Goal: Task Accomplishment & Management: Complete application form

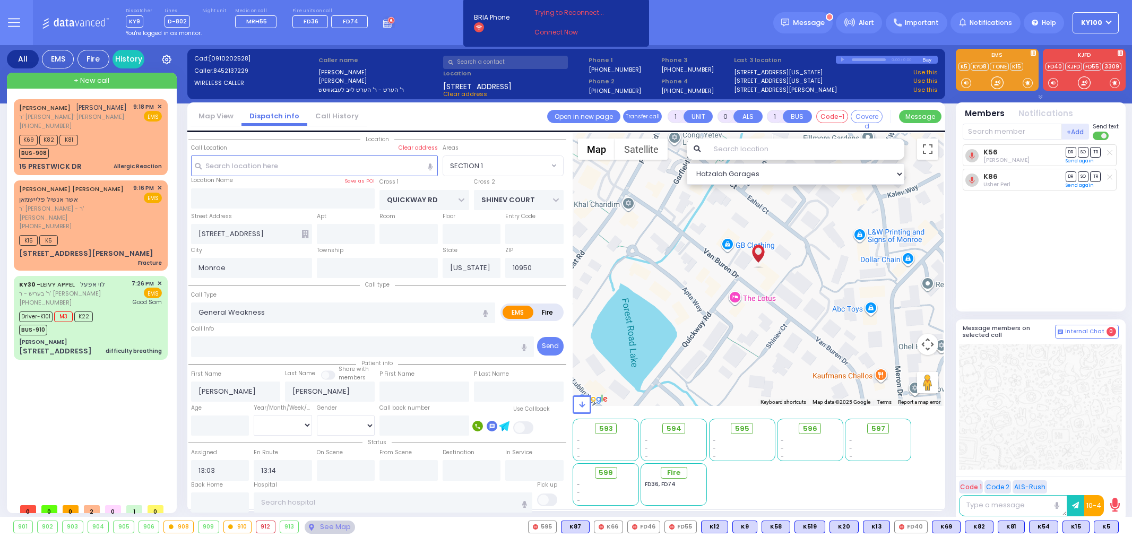
select select "SECTION 1"
select select
click at [72, 210] on span "ר' [PERSON_NAME] - ר' [PERSON_NAME]" at bounding box center [74, 213] width 110 height 18
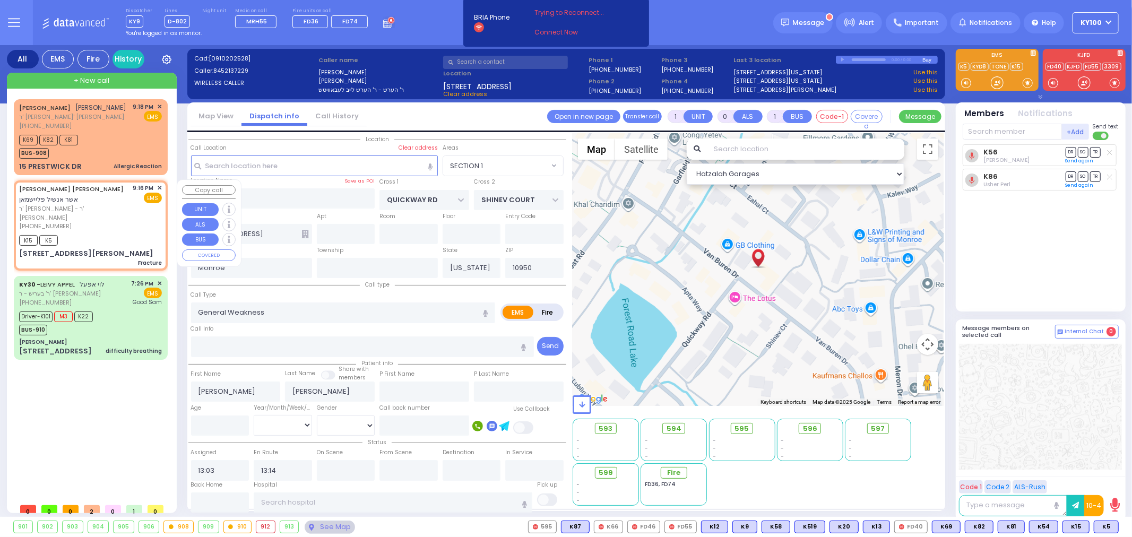
type input "2"
select select
type input "Fracture"
radio input "true"
type input "[PERSON_NAME]"
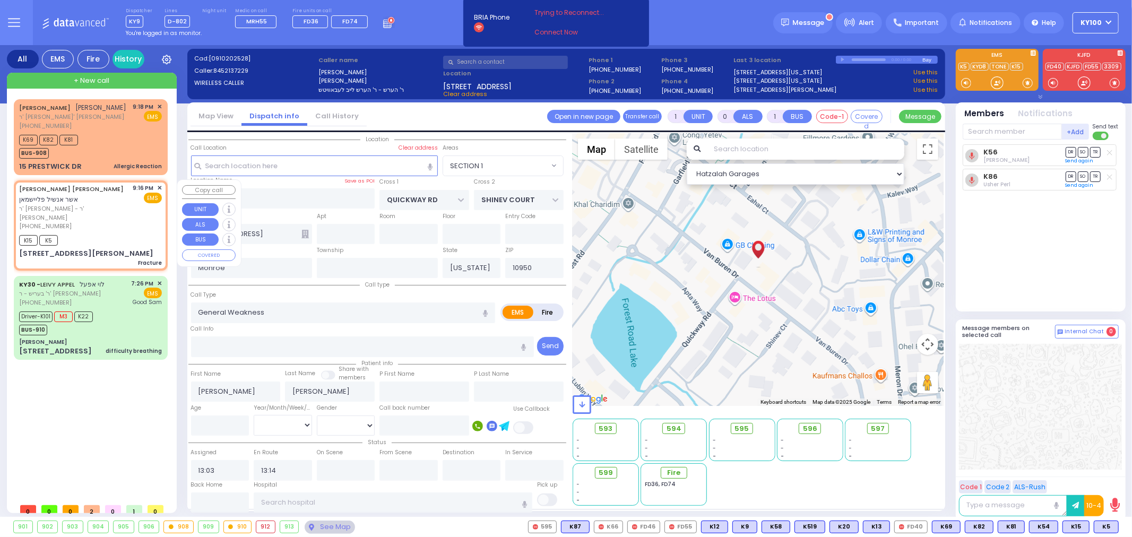
type input "[PERSON_NAME]"
type input "65"
select select "Year"
select select "[DEMOGRAPHIC_DATA]"
type input "21:16"
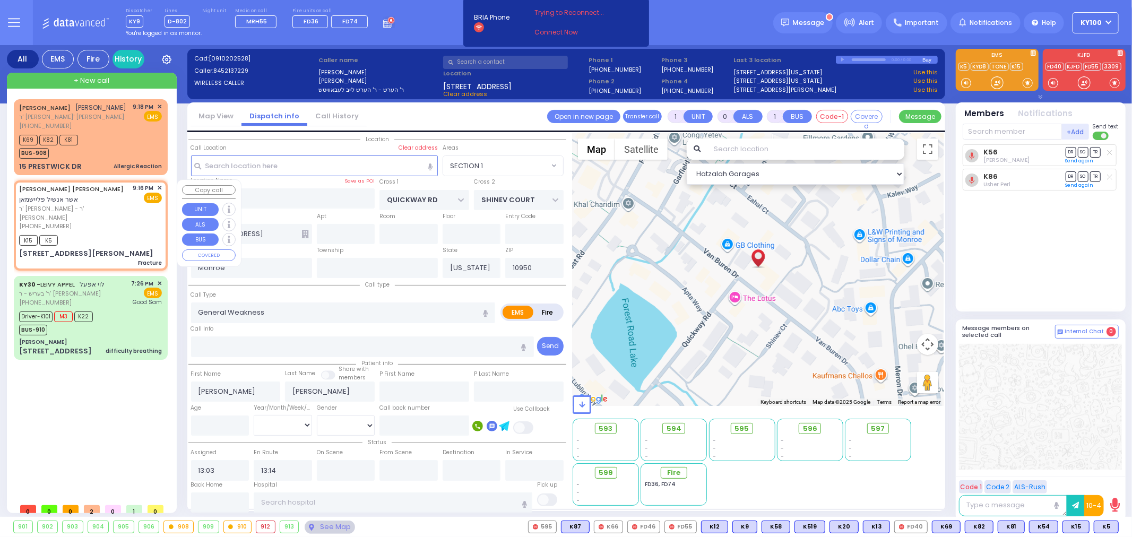
type input "21:20"
type input "MORDCHE SHER BLVD"
type input "LISKA WAY"
type input "[STREET_ADDRESS][PERSON_NAME]"
type input "103"
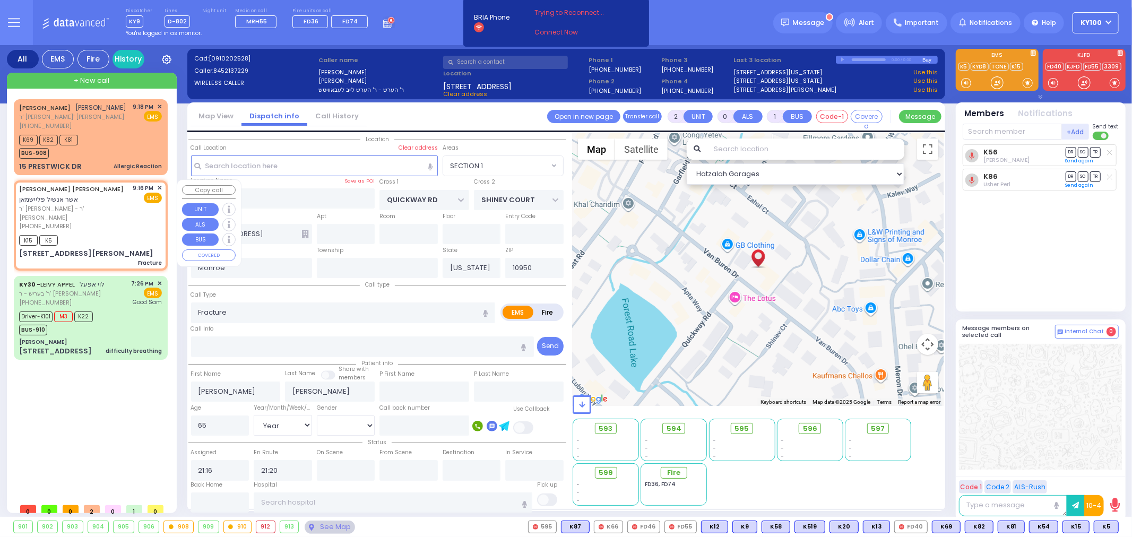
type input "[PERSON_NAME]"
select select "Hatzalah Garages"
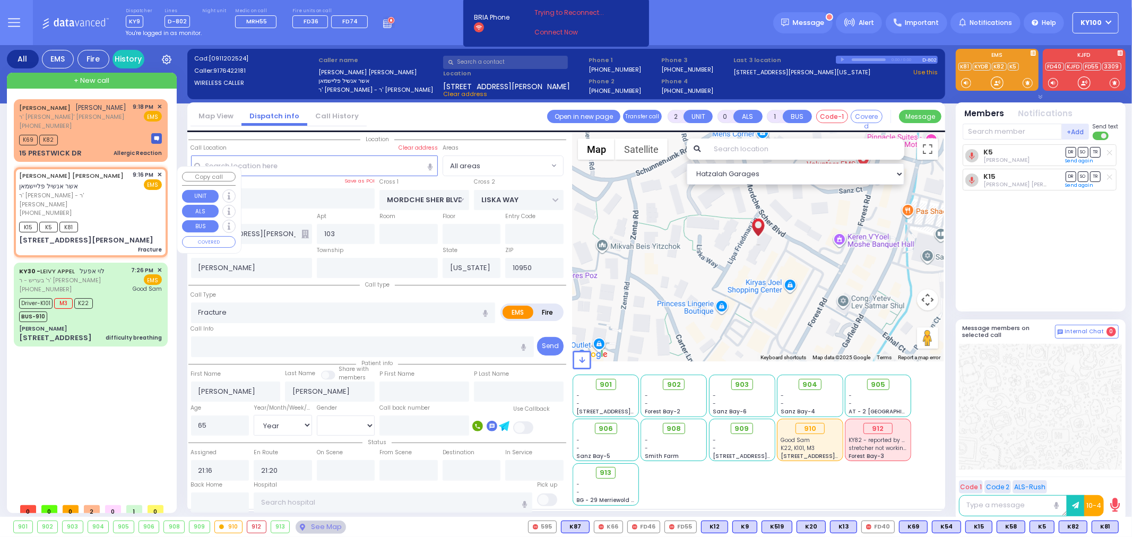
select select
radio input "true"
select select "Year"
select select "[DEMOGRAPHIC_DATA]"
select select "Hatzalah Garages"
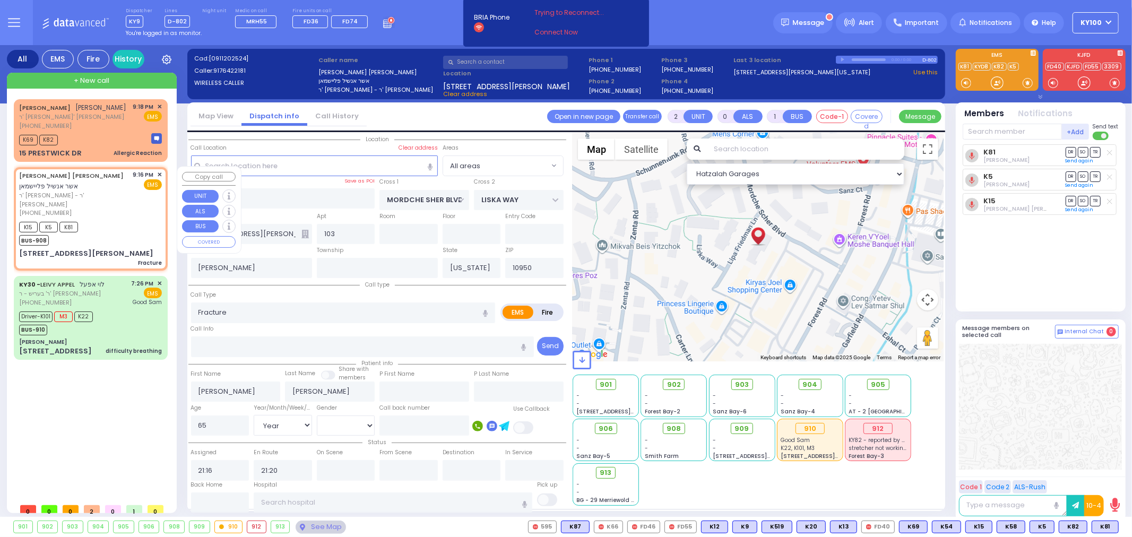
select select
radio input "true"
select select "Year"
select select "[DEMOGRAPHIC_DATA]"
select select "Hatzalah Garages"
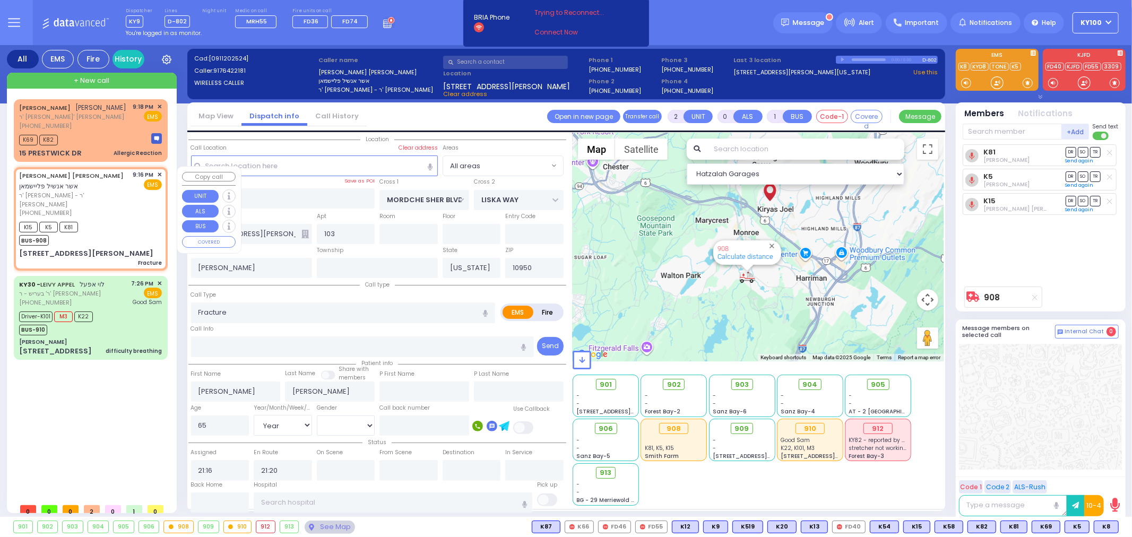
select select
radio input "true"
select select "Year"
select select "[DEMOGRAPHIC_DATA]"
select select "Hatzalah Garages"
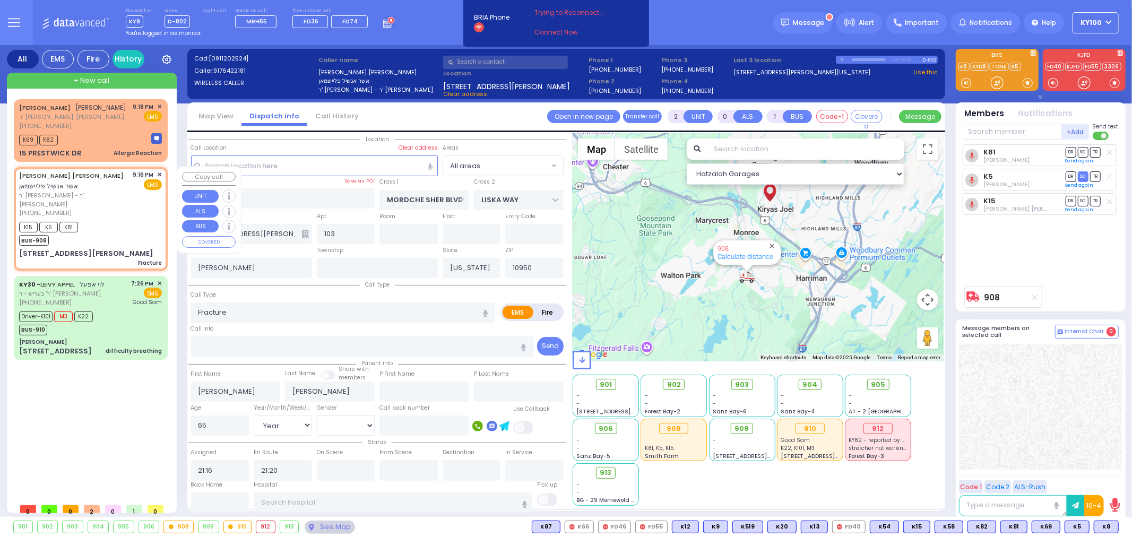
select select
radio input "true"
select select "Year"
select select "[DEMOGRAPHIC_DATA]"
select select "Hatzalah Garages"
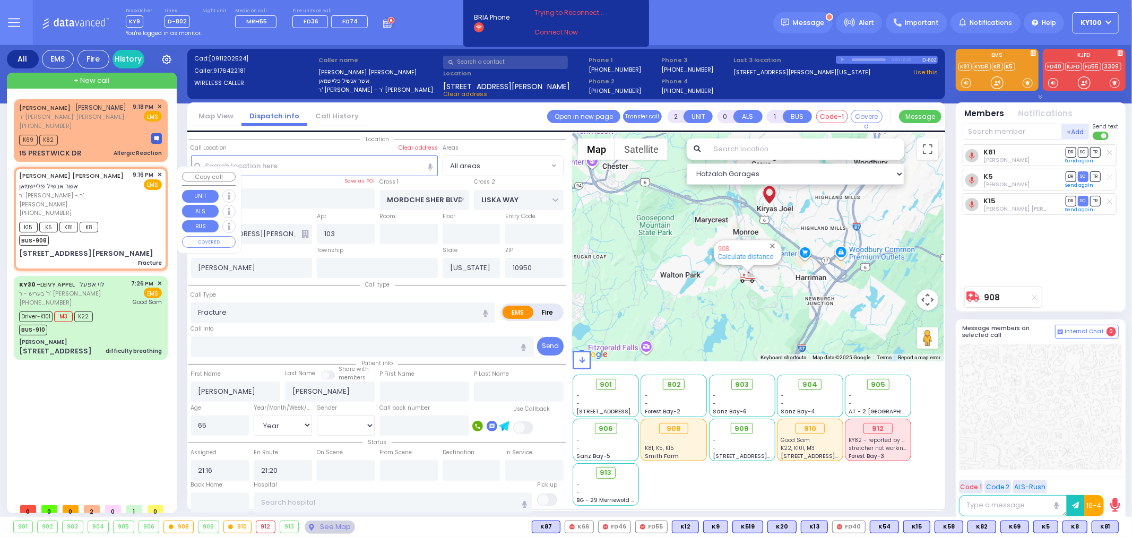
select select
radio input "true"
select select "Year"
select select "[DEMOGRAPHIC_DATA]"
select select "Hatzalah Garages"
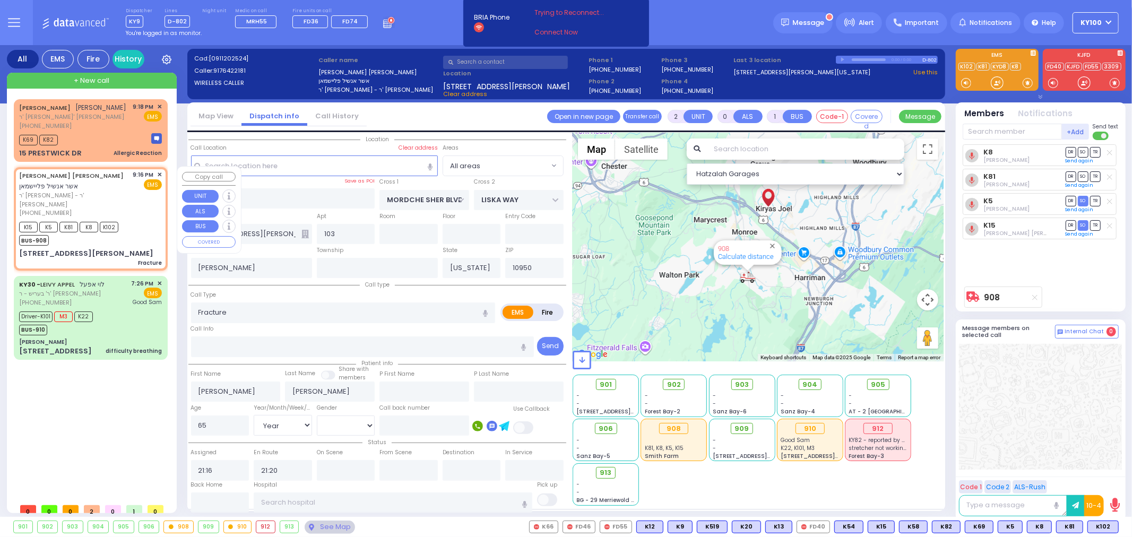
select select
radio input "true"
select select "Year"
select select "[DEMOGRAPHIC_DATA]"
select select "Hatzalah Garages"
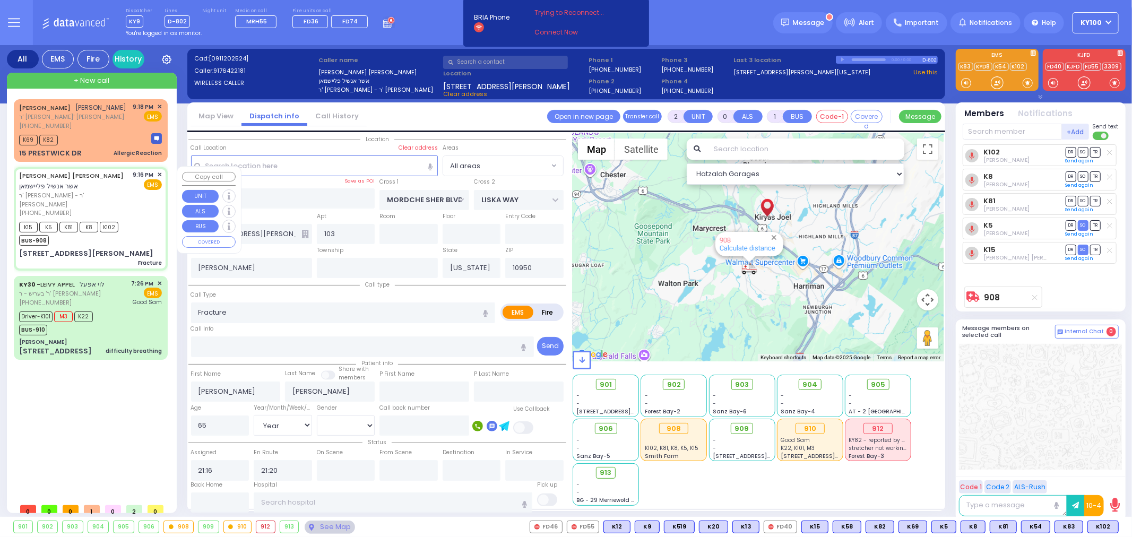
select select
radio input "true"
select select "Year"
select select "[DEMOGRAPHIC_DATA]"
type input "21:34"
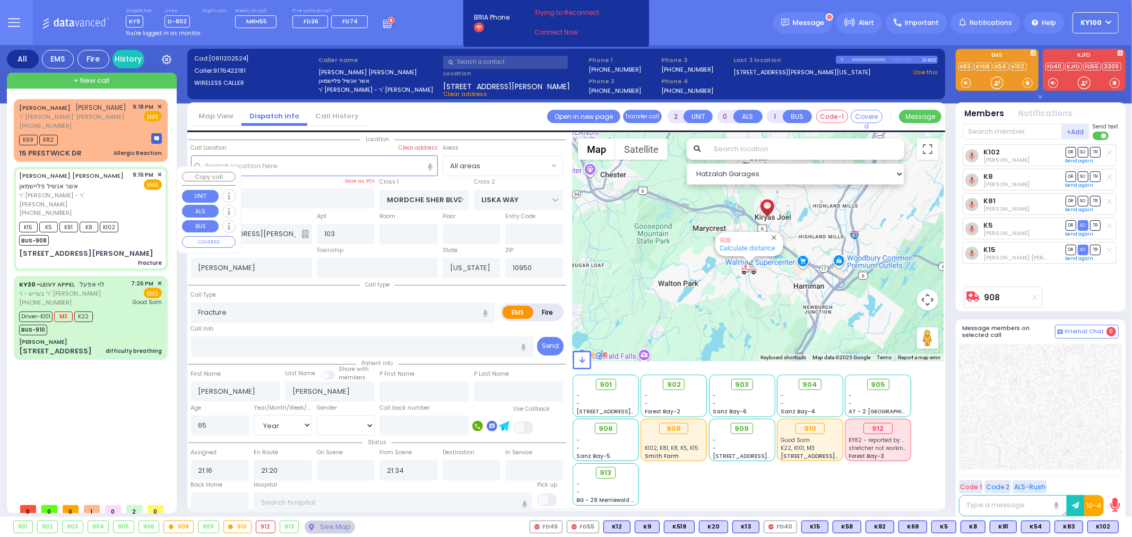
select select "Hatzalah Garages"
select select
radio input "true"
select select "Year"
select select "[DEMOGRAPHIC_DATA]"
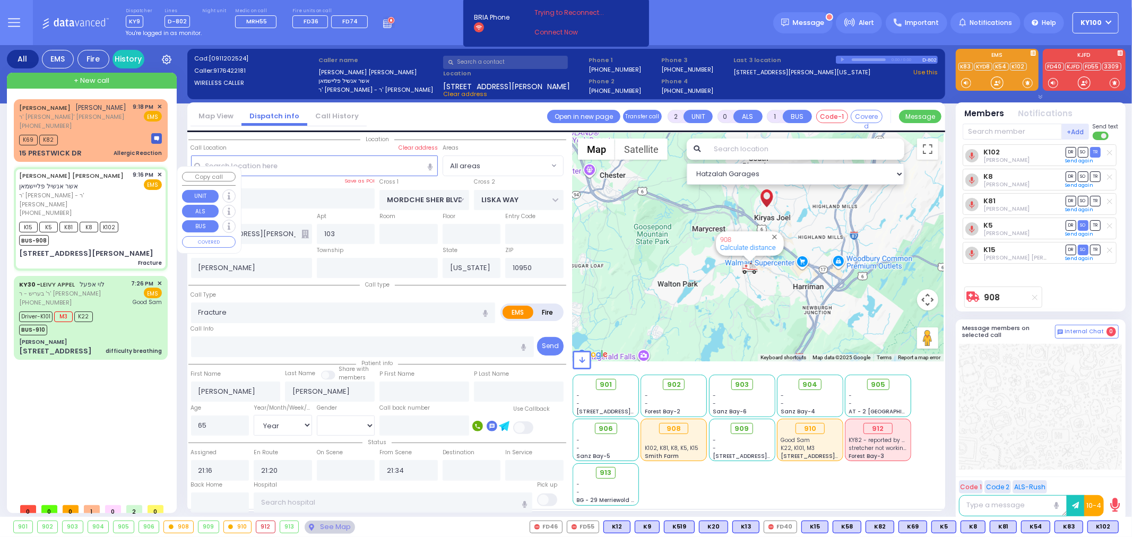
select select "Hatzalah Garages"
select select
radio input "true"
select select "Year"
select select "[DEMOGRAPHIC_DATA]"
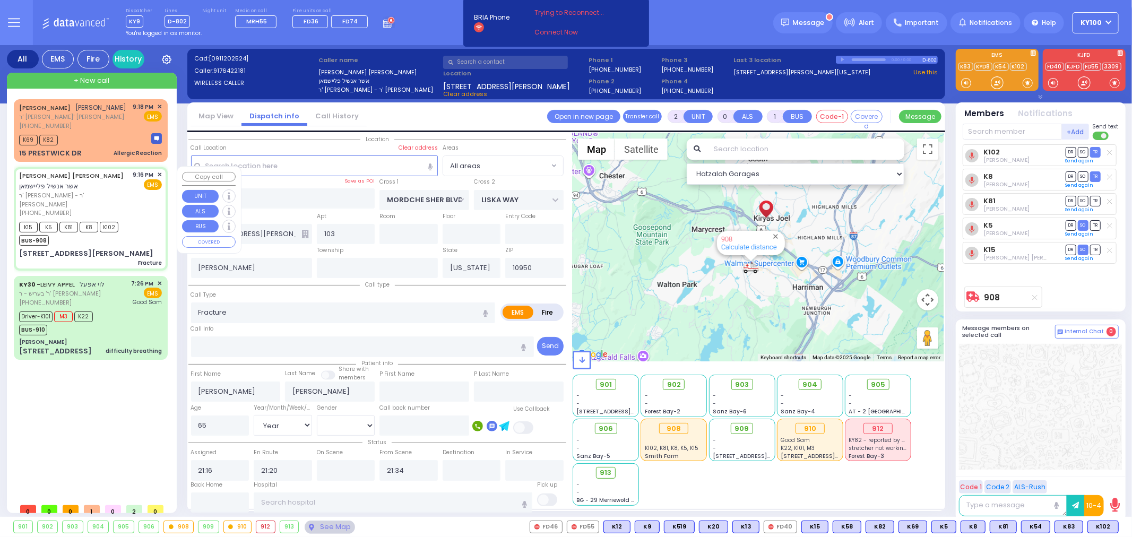
select select "Hatzalah Garages"
